Goal: Find specific page/section

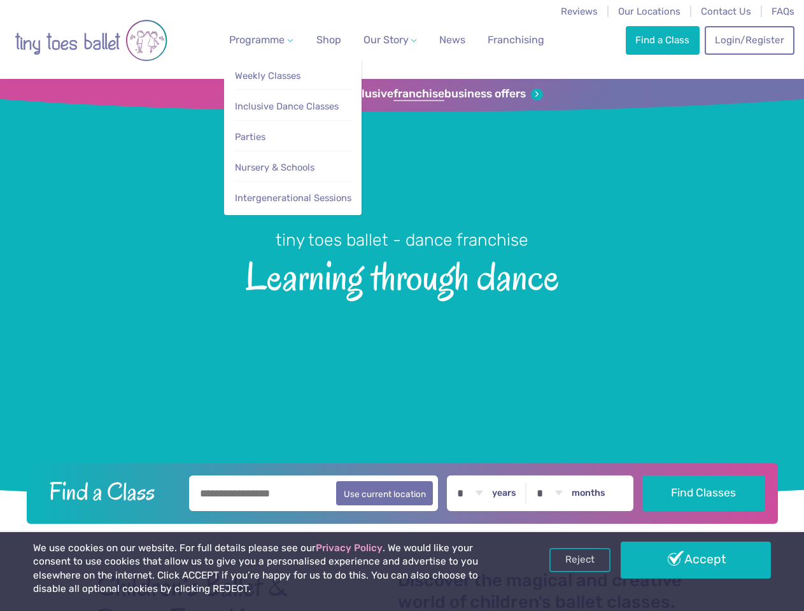
click at [258, 39] on span "Programme" at bounding box center [256, 40] width 55 height 12
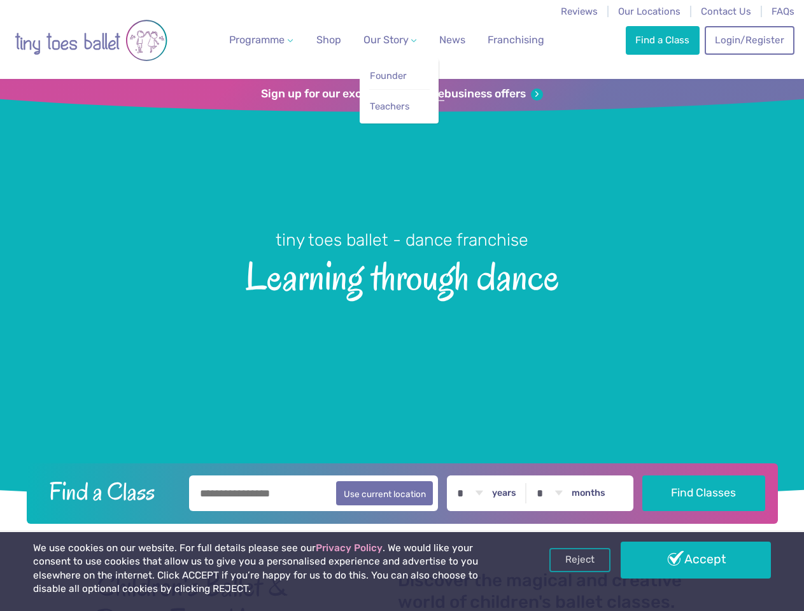
click at [379, 39] on span "Our Story" at bounding box center [385, 40] width 45 height 12
click at [402, 94] on li "Teachers" at bounding box center [399, 103] width 60 height 29
click at [402, 491] on button "Use current location" at bounding box center [384, 493] width 97 height 24
type input "**********"
click at [580, 560] on link "Reject" at bounding box center [579, 560] width 61 height 24
